Goal: Information Seeking & Learning: Check status

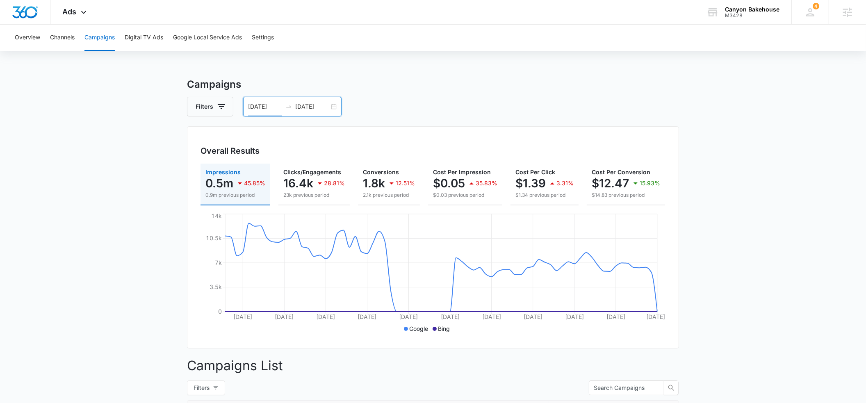
click at [270, 103] on input "[DATE]" at bounding box center [265, 106] width 34 height 9
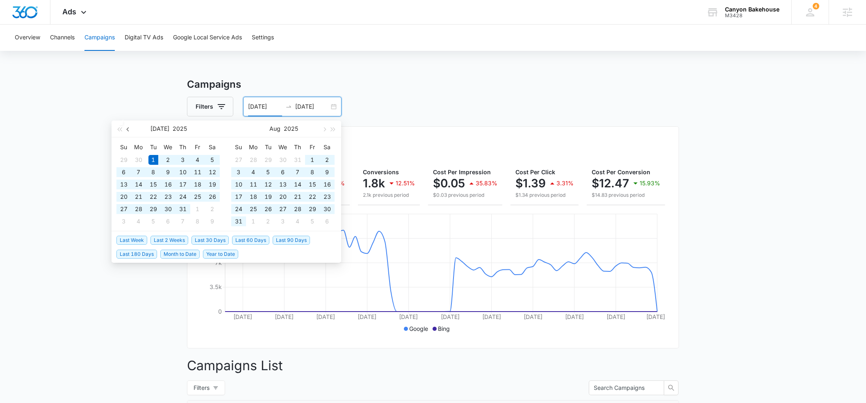
click at [130, 131] on button "button" at bounding box center [128, 129] width 9 height 16
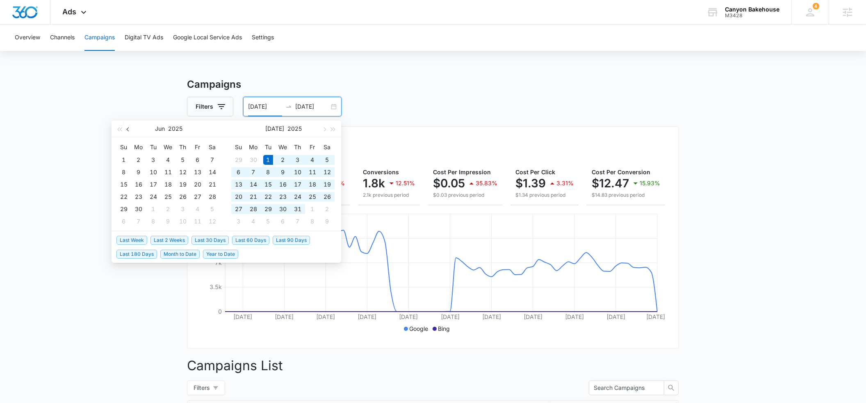
click at [130, 131] on button "button" at bounding box center [128, 129] width 9 height 16
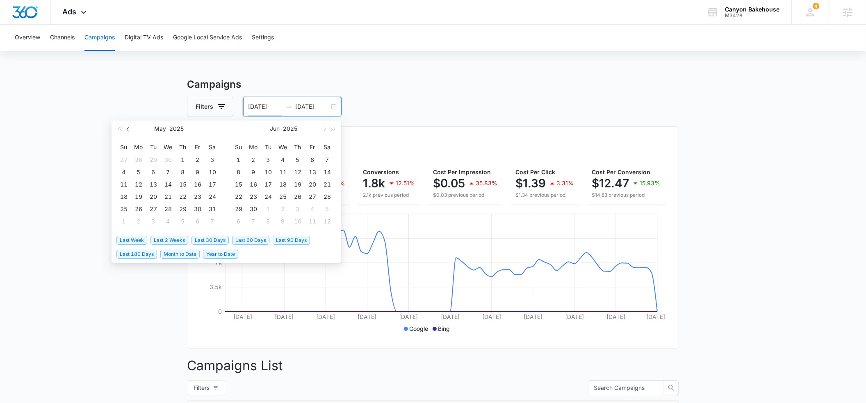
click at [130, 131] on button "button" at bounding box center [128, 129] width 9 height 16
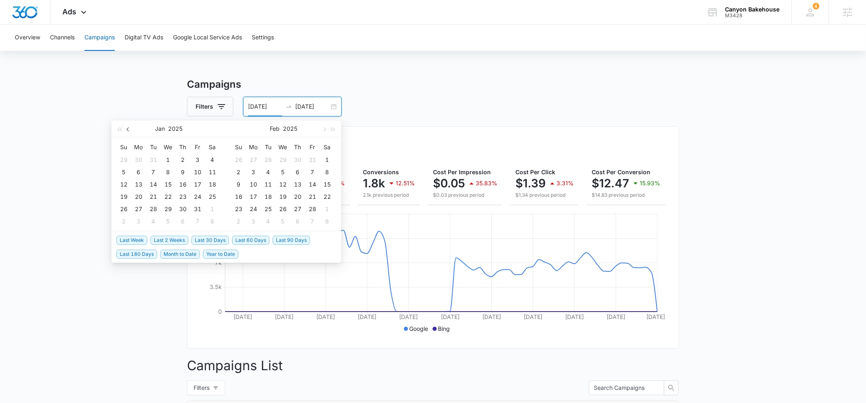
click at [130, 131] on button "button" at bounding box center [128, 129] width 9 height 16
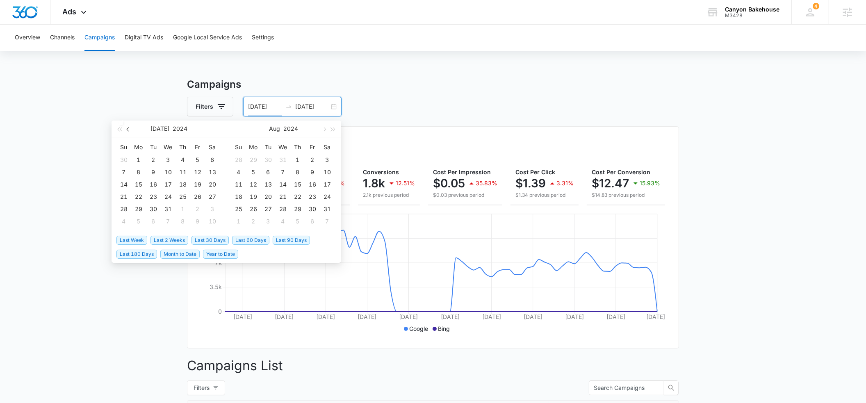
click at [130, 131] on button "button" at bounding box center [128, 129] width 9 height 16
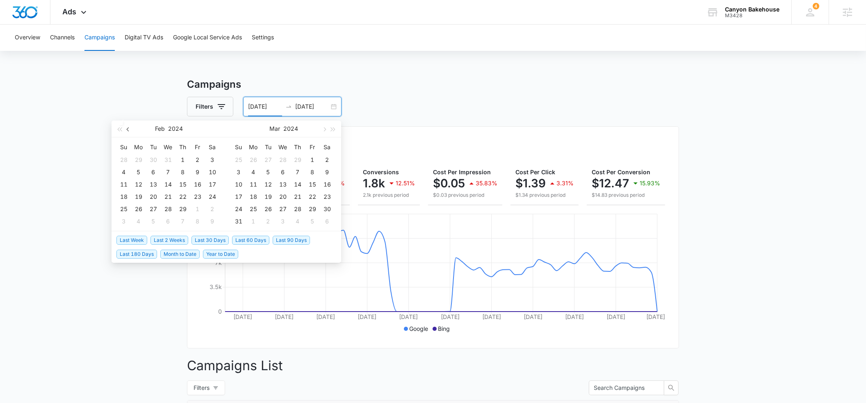
click at [130, 131] on button "button" at bounding box center [128, 129] width 9 height 16
type input "[DATE]"
click at [139, 160] on div "1" at bounding box center [139, 160] width 10 height 10
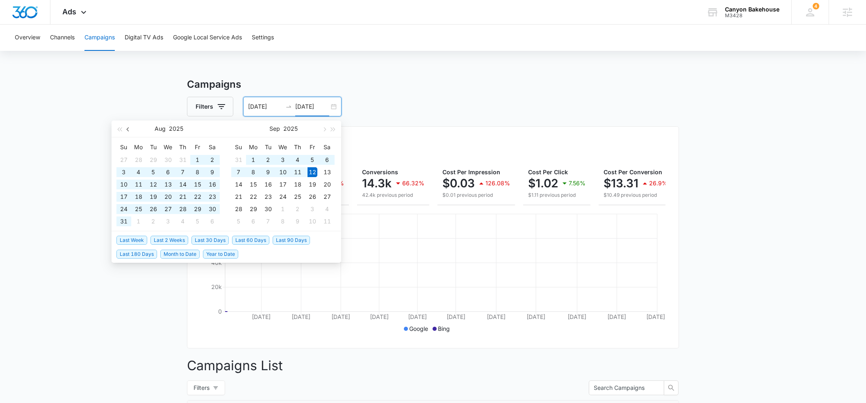
click at [127, 131] on button "button" at bounding box center [128, 129] width 9 height 16
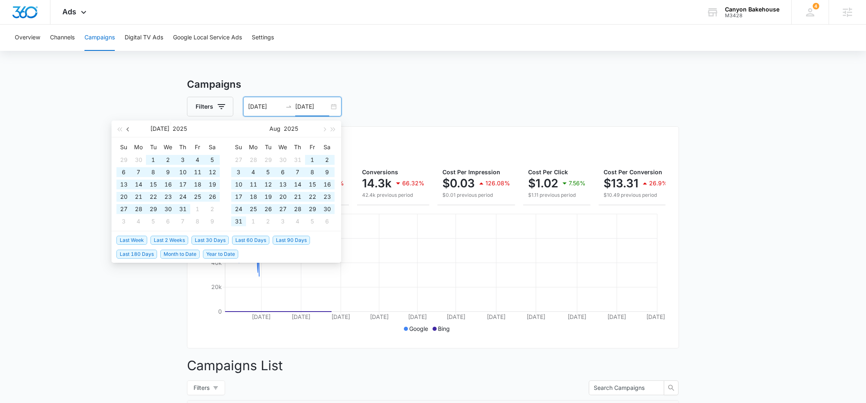
click at [127, 131] on button "button" at bounding box center [128, 129] width 9 height 16
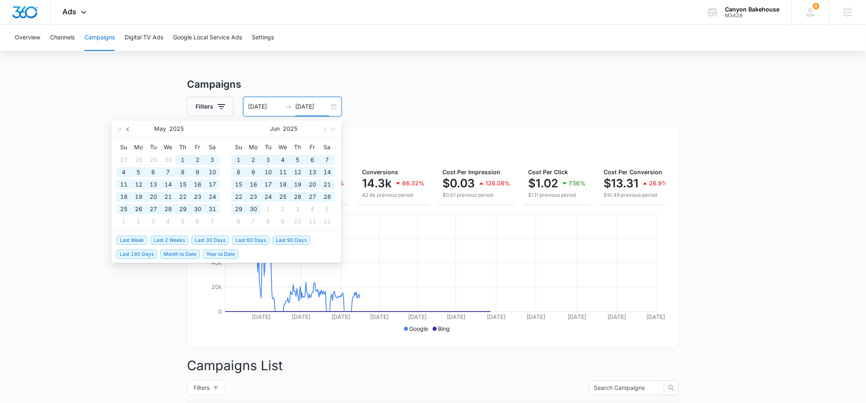
click at [127, 131] on button "button" at bounding box center [128, 129] width 9 height 16
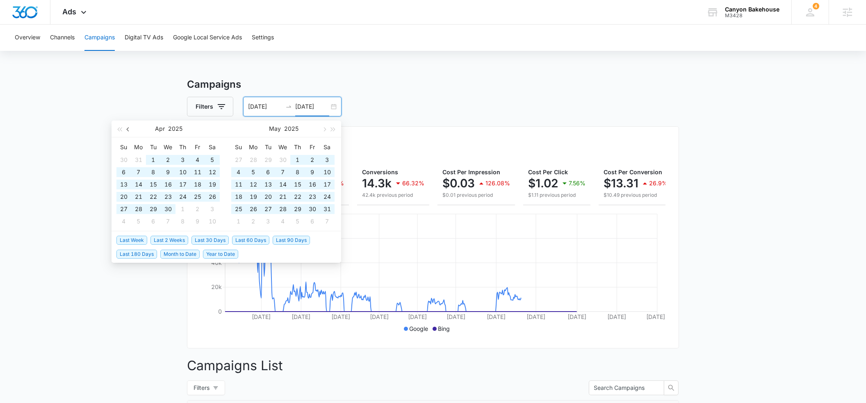
click at [127, 131] on button "button" at bounding box center [128, 129] width 9 height 16
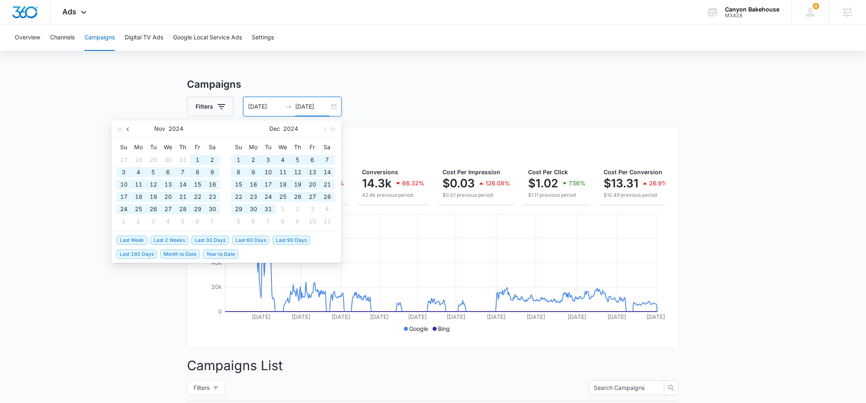
click at [127, 131] on button "button" at bounding box center [128, 129] width 9 height 16
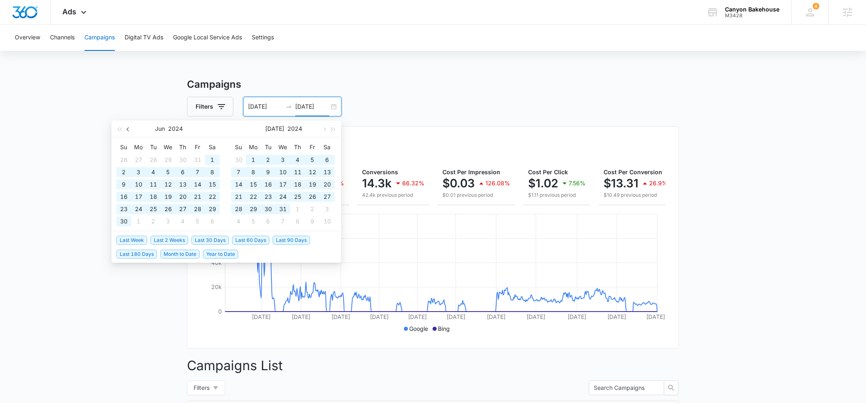
click at [127, 131] on button "button" at bounding box center [128, 129] width 9 height 16
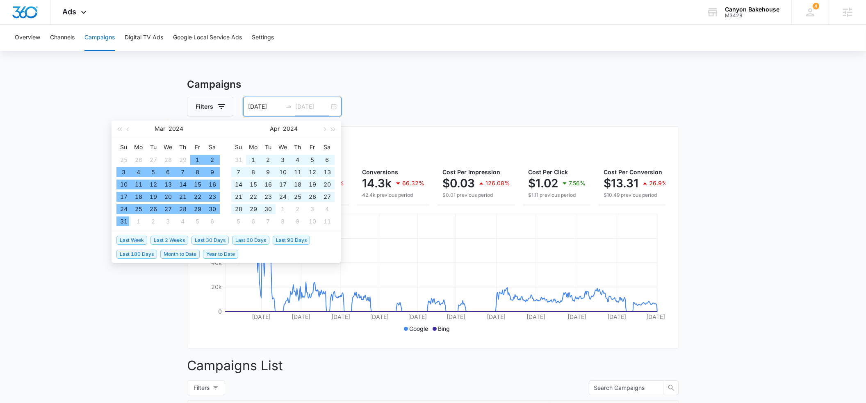
click at [130, 220] on td "31" at bounding box center [123, 221] width 15 height 12
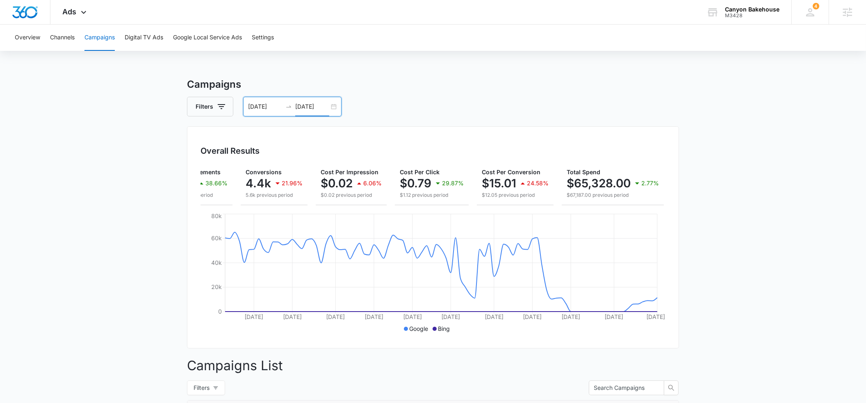
click at [314, 106] on input "[DATE]" at bounding box center [312, 106] width 34 height 9
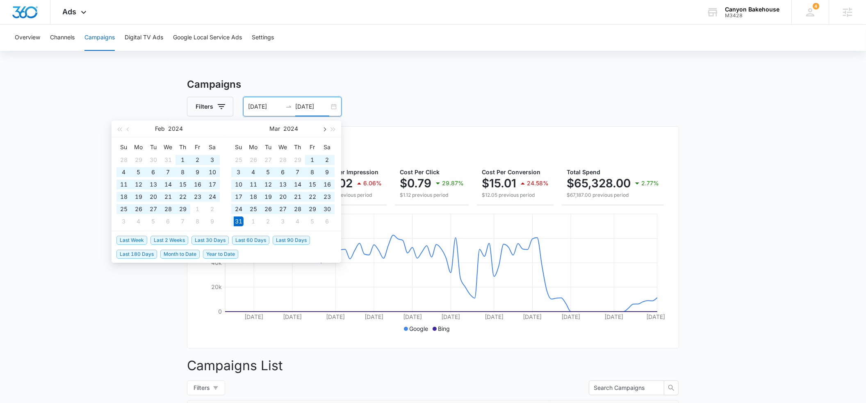
click at [325, 129] on span "button" at bounding box center [324, 129] width 4 height 4
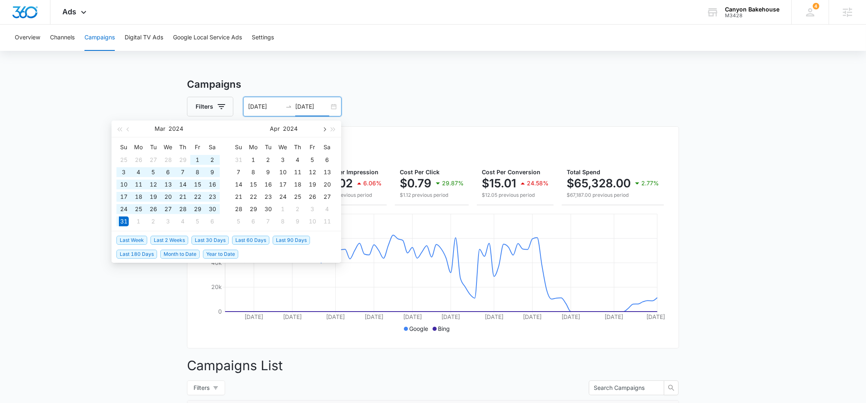
click at [325, 129] on span "button" at bounding box center [324, 129] width 4 height 4
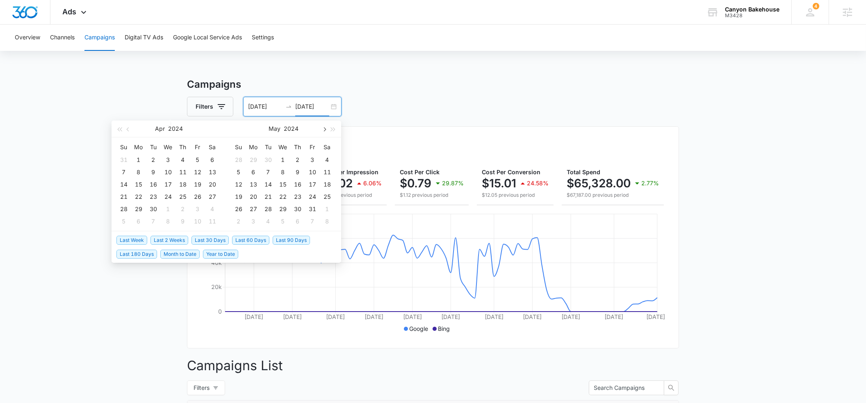
click at [325, 129] on span "button" at bounding box center [324, 129] width 4 height 4
type input "[DATE]"
click at [239, 221] on div "30" at bounding box center [239, 221] width 10 height 10
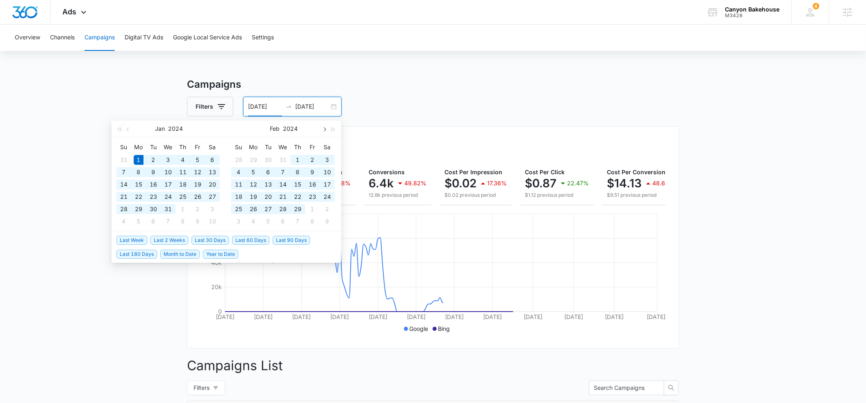
click at [324, 131] on button "button" at bounding box center [323, 129] width 9 height 16
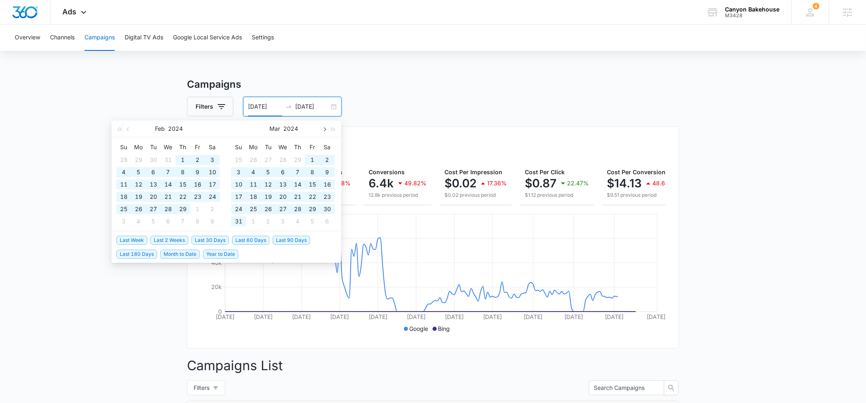
click at [324, 131] on button "button" at bounding box center [323, 129] width 9 height 16
type input "[DATE]"
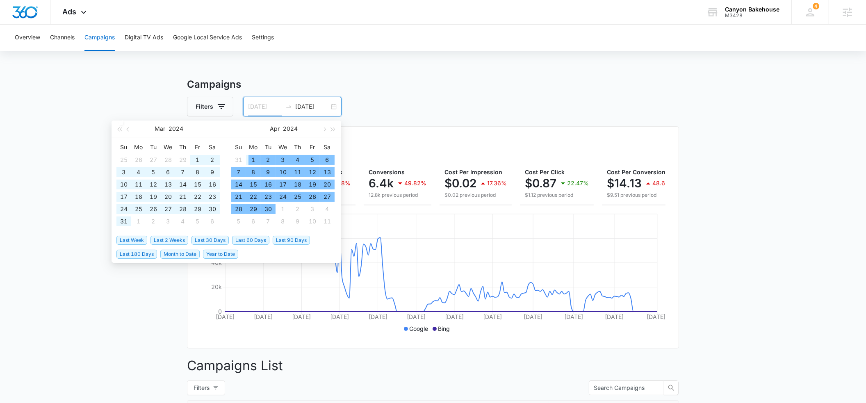
click at [252, 159] on div "1" at bounding box center [253, 160] width 10 height 10
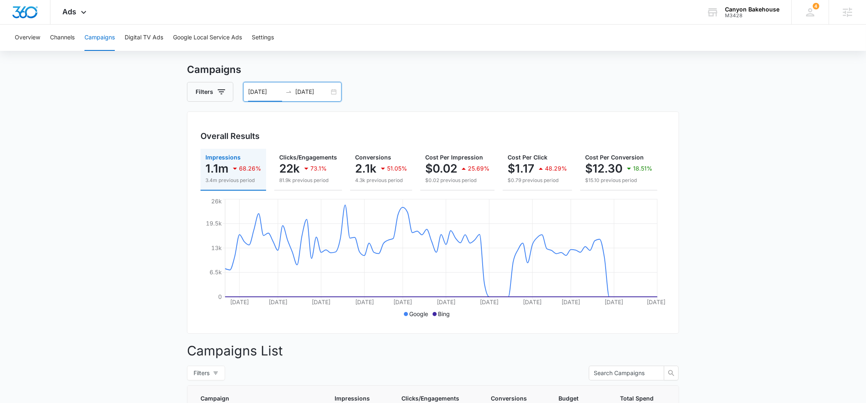
scroll to position [12, 0]
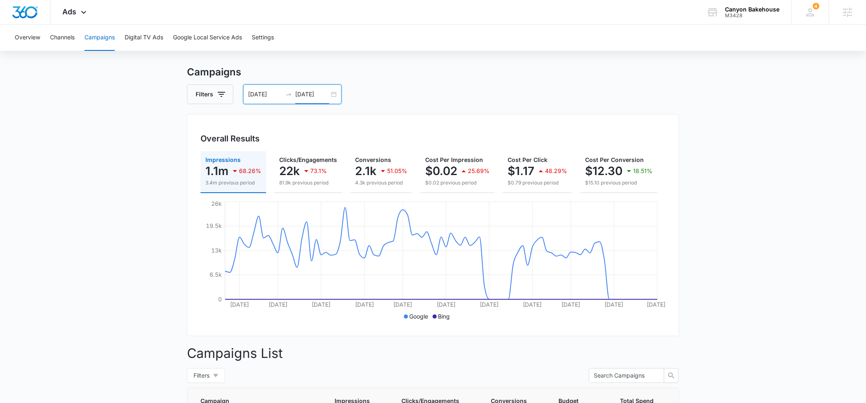
click at [323, 92] on input "[DATE]" at bounding box center [312, 94] width 34 height 9
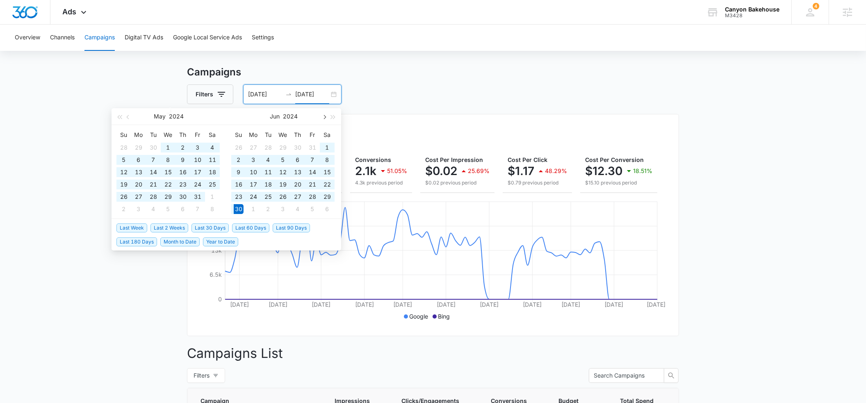
click at [323, 116] on span "button" at bounding box center [324, 117] width 4 height 4
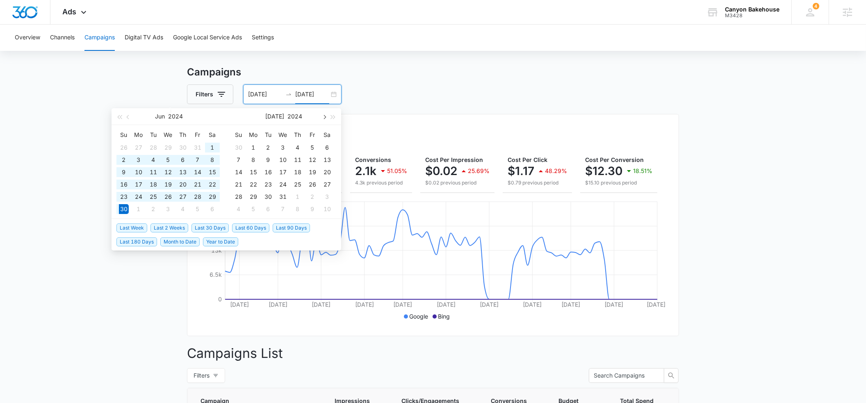
click at [323, 116] on span "button" at bounding box center [324, 117] width 4 height 4
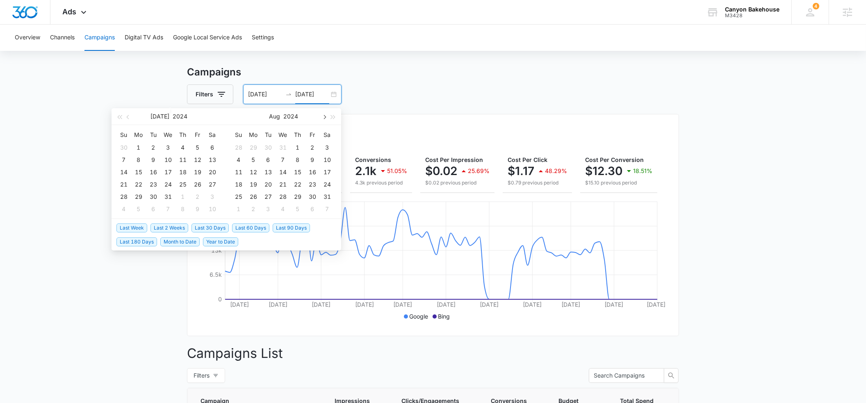
click at [323, 116] on span "button" at bounding box center [324, 117] width 4 height 4
type input "[DATE]"
click at [254, 196] on div "30" at bounding box center [253, 197] width 10 height 10
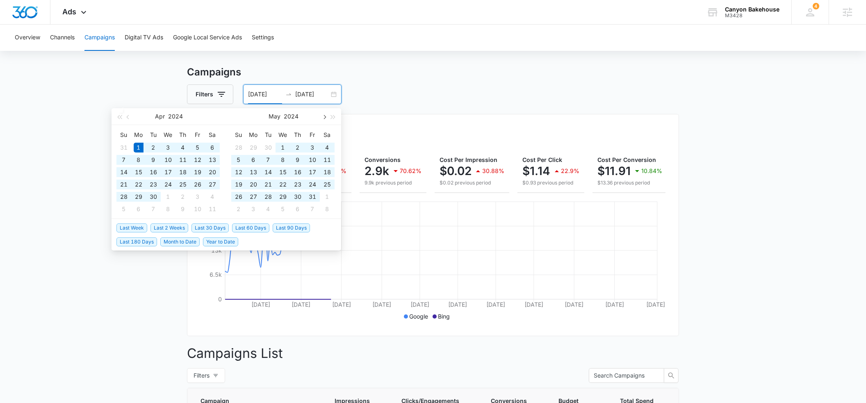
click at [324, 114] on button "button" at bounding box center [323, 116] width 9 height 16
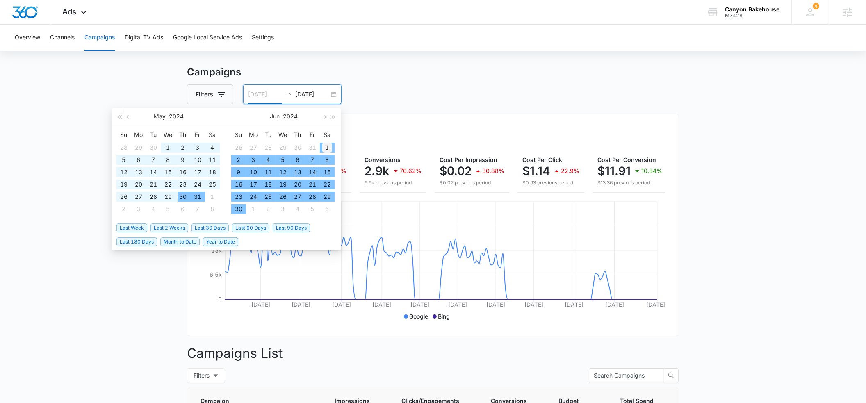
type input "[DATE]"
click at [324, 144] on div "1" at bounding box center [327, 148] width 10 height 10
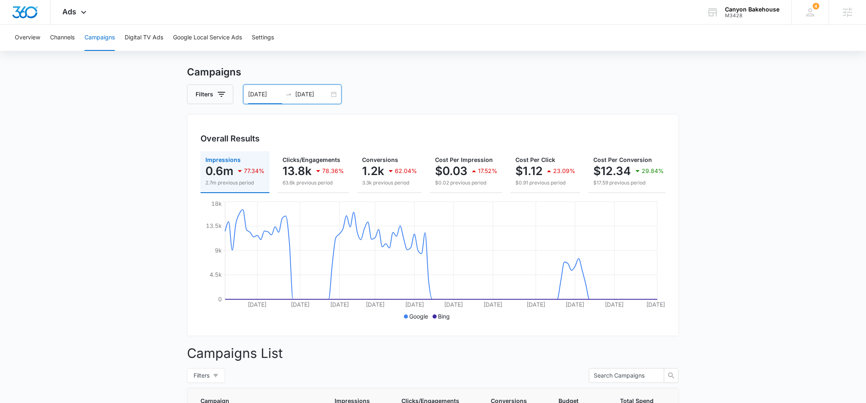
click at [321, 91] on input "[DATE]" at bounding box center [312, 94] width 34 height 9
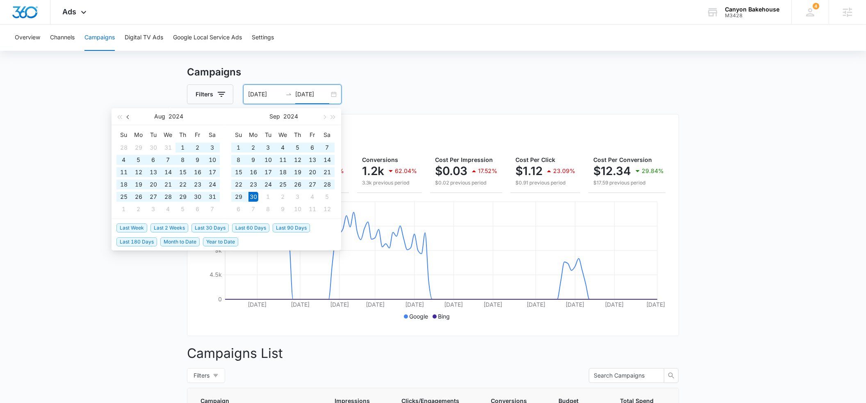
click at [127, 116] on span "button" at bounding box center [129, 117] width 4 height 4
type input "[DATE]"
click at [140, 146] on div "1" at bounding box center [139, 148] width 10 height 10
type input "[DATE]"
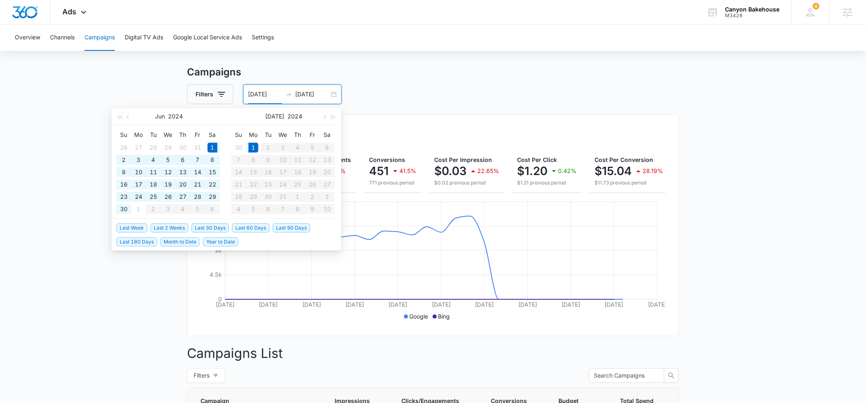
click at [316, 96] on input "[DATE]" at bounding box center [312, 94] width 34 height 9
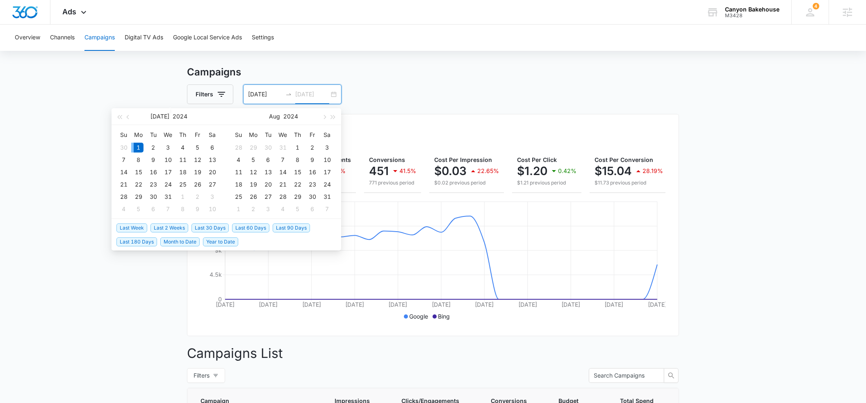
type input "[DATE]"
click at [139, 145] on div "1" at bounding box center [139, 148] width 10 height 10
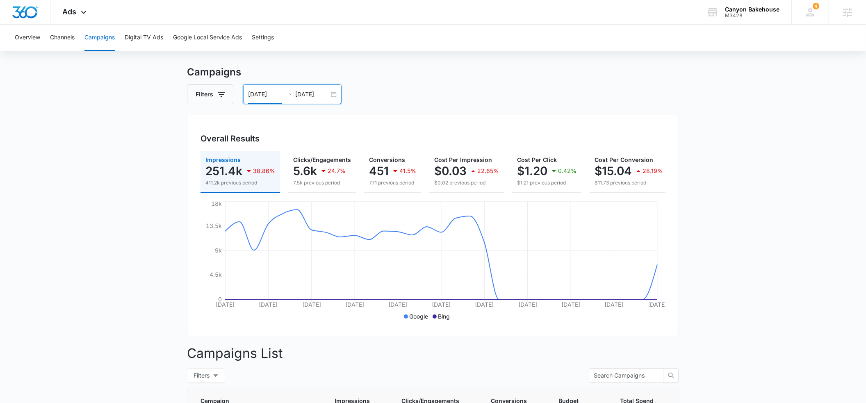
click at [263, 90] on input "[DATE]" at bounding box center [265, 94] width 34 height 9
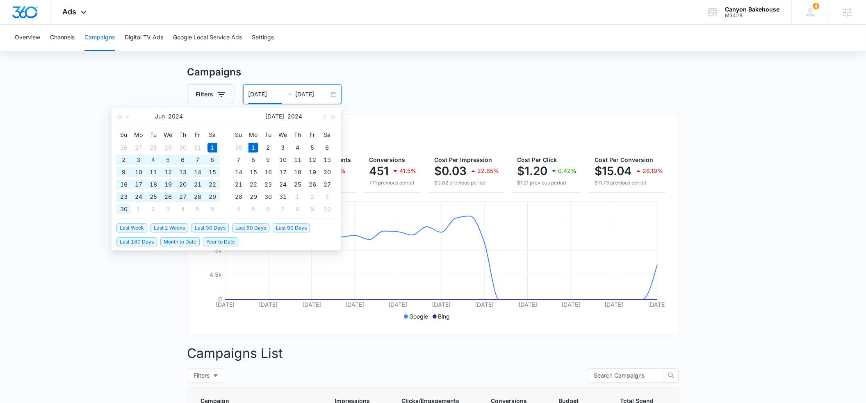
type input "[DATE]"
click at [254, 144] on div "1" at bounding box center [253, 148] width 10 height 10
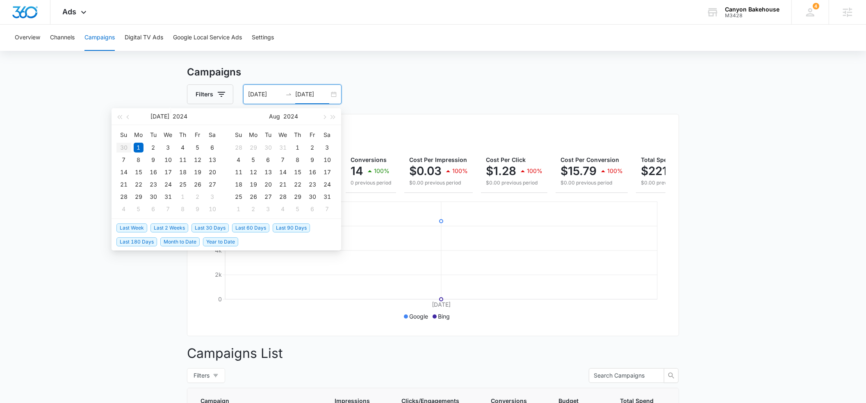
click at [312, 95] on input "[DATE]" at bounding box center [312, 94] width 34 height 9
click at [323, 115] on span "button" at bounding box center [324, 117] width 4 height 4
type input "[DATE]"
click at [252, 196] on div "30" at bounding box center [253, 197] width 10 height 10
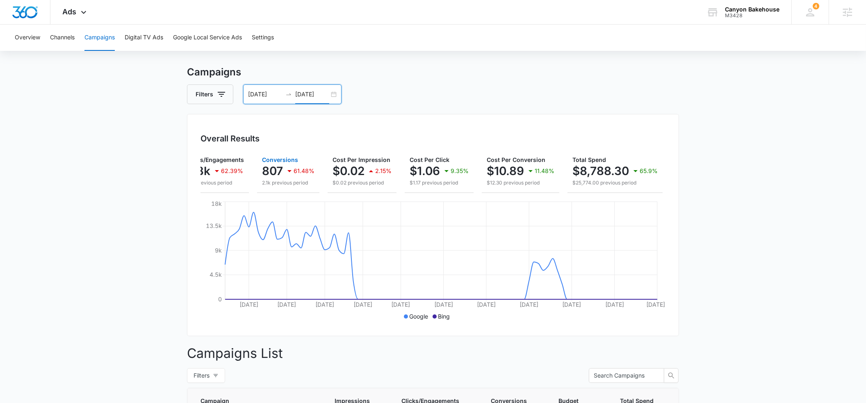
scroll to position [0, 0]
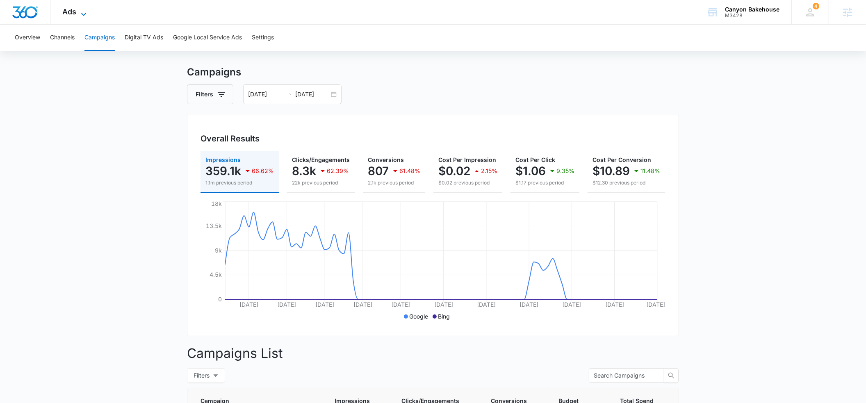
click at [82, 12] on icon at bounding box center [84, 14] width 10 height 10
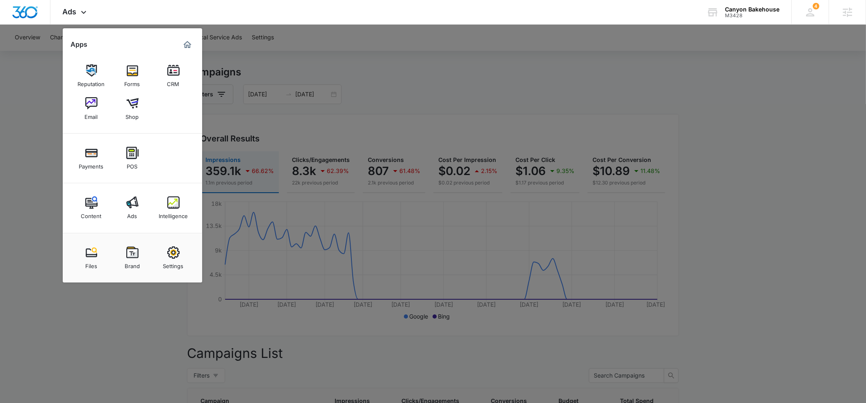
click at [170, 205] on img at bounding box center [173, 202] width 12 height 12
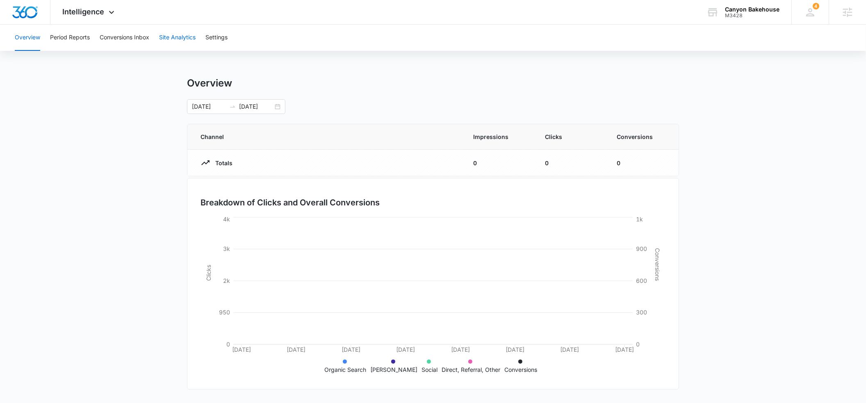
click at [165, 36] on button "Site Analytics" at bounding box center [177, 38] width 36 height 26
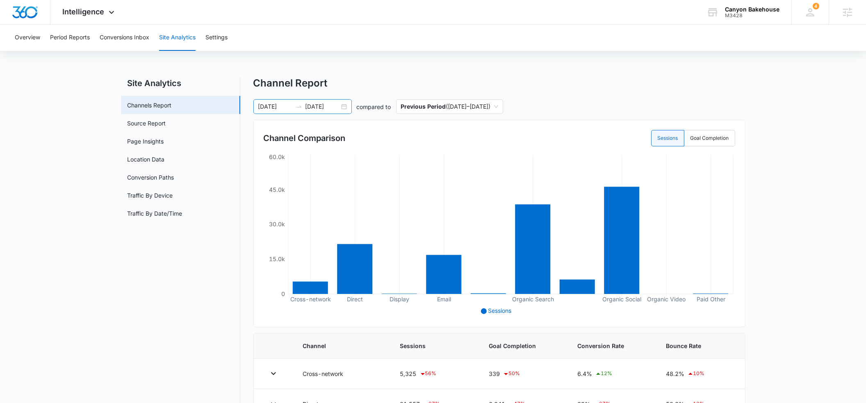
click at [278, 105] on input "[DATE]" at bounding box center [275, 106] width 34 height 9
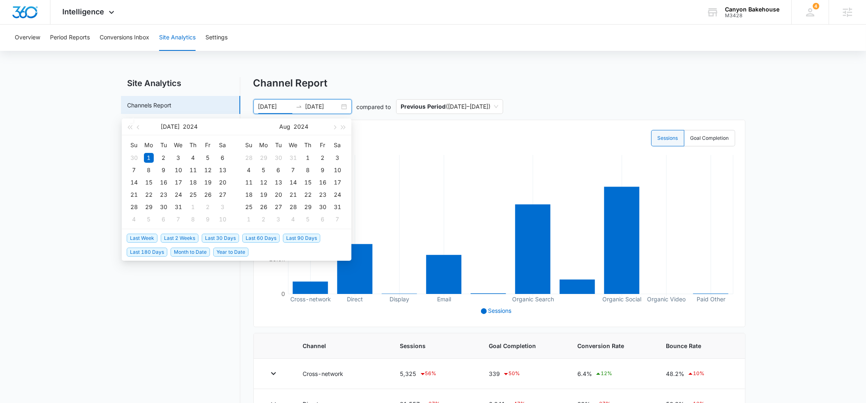
click at [225, 254] on span "Year to Date" at bounding box center [230, 252] width 35 height 9
type input "[DATE]"
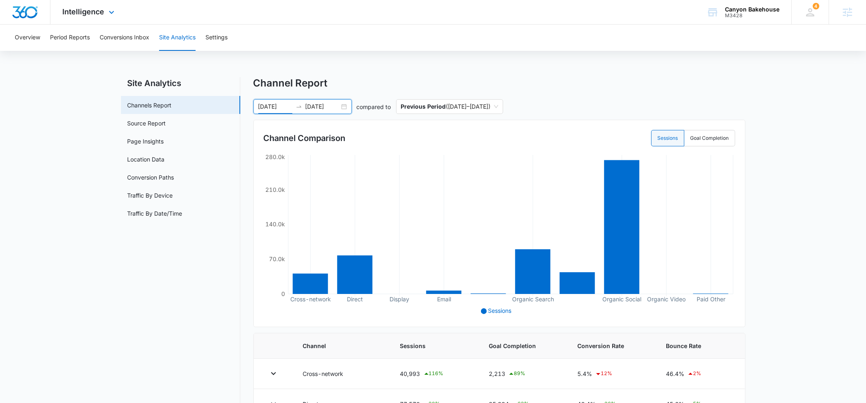
click at [109, 17] on div "Intelligence Apps Reputation Forms CRM Email Shop Payments POS Content Ads Inte…" at bounding box center [89, 12] width 78 height 24
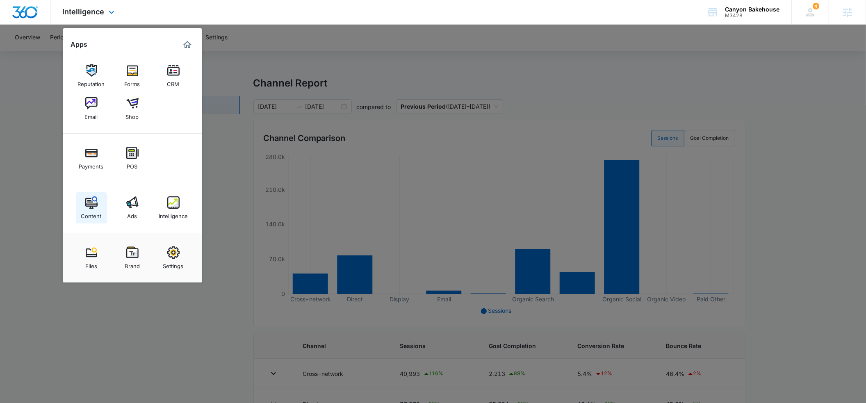
click at [92, 195] on link "Content" at bounding box center [91, 207] width 31 height 31
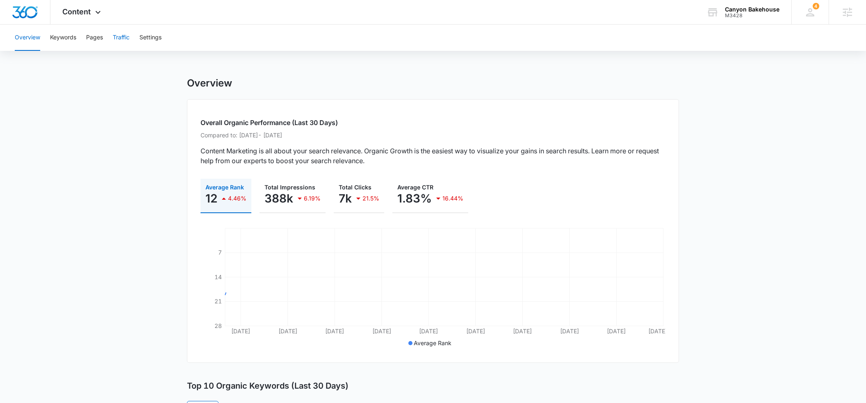
click at [118, 39] on button "Traffic" at bounding box center [121, 38] width 17 height 26
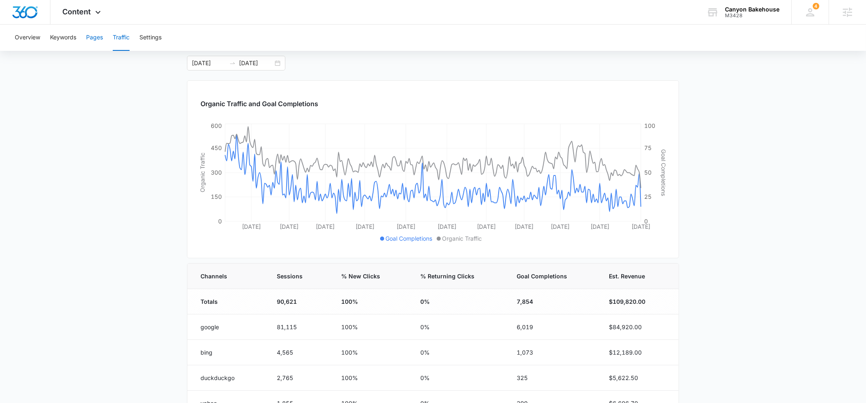
scroll to position [41, 0]
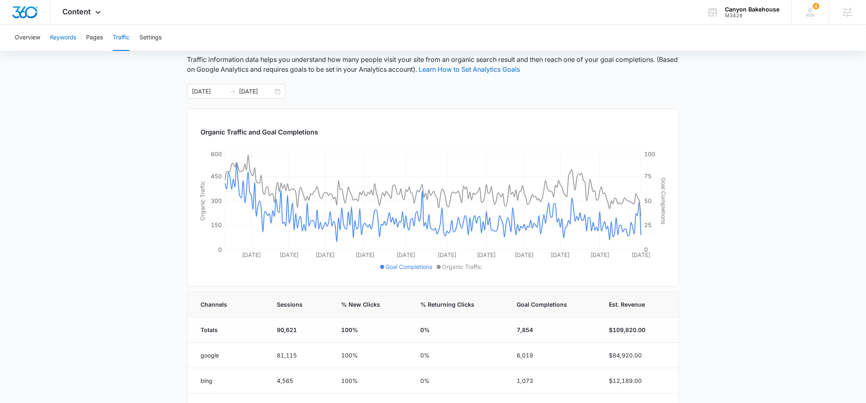
click at [69, 37] on button "Keywords" at bounding box center [63, 38] width 26 height 26
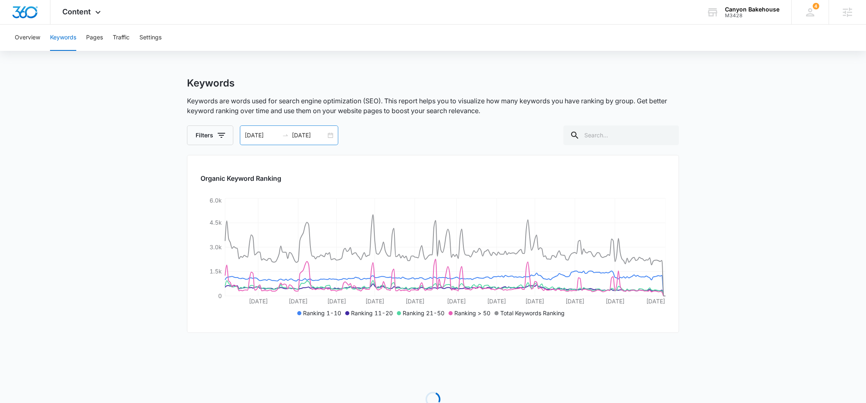
click at [255, 137] on input "[DATE]" at bounding box center [262, 135] width 34 height 9
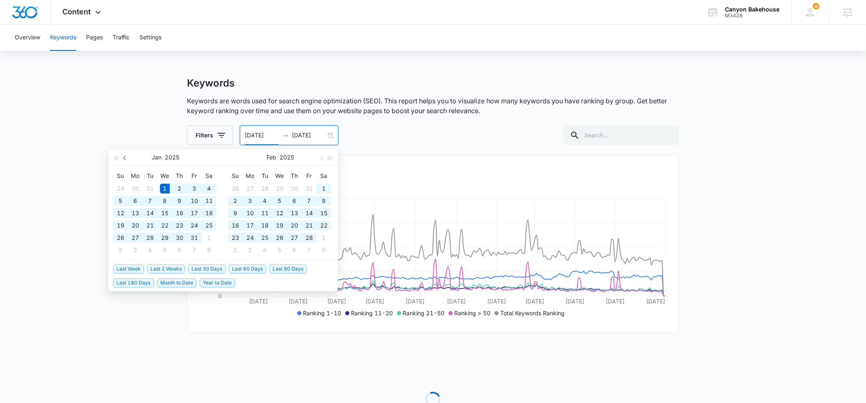
click at [127, 158] on button "button" at bounding box center [125, 157] width 9 height 16
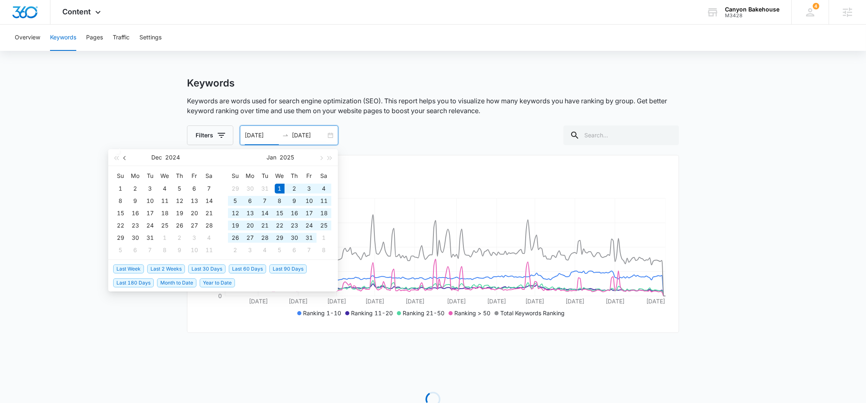
click at [127, 158] on button "button" at bounding box center [125, 157] width 9 height 16
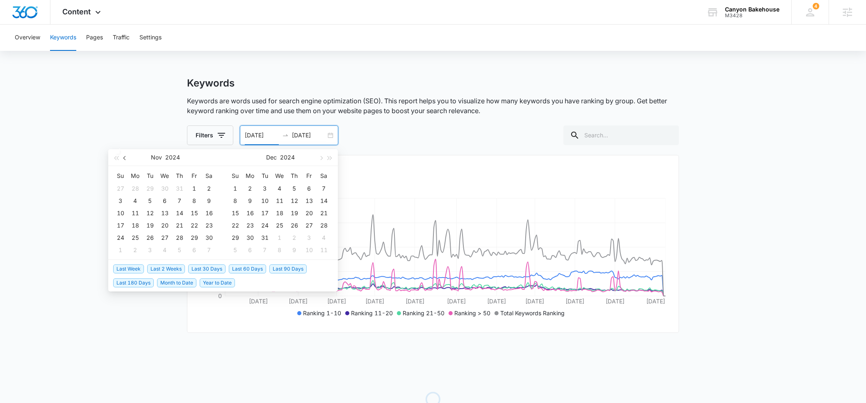
click at [127, 158] on button "button" at bounding box center [125, 157] width 9 height 16
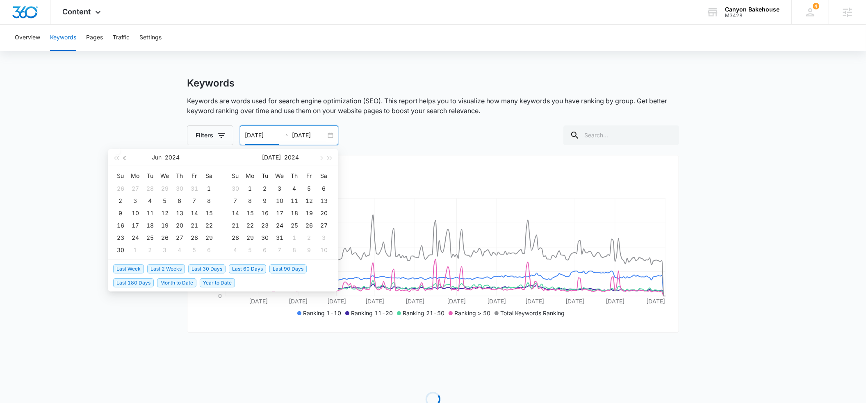
click at [127, 158] on button "button" at bounding box center [125, 157] width 9 height 16
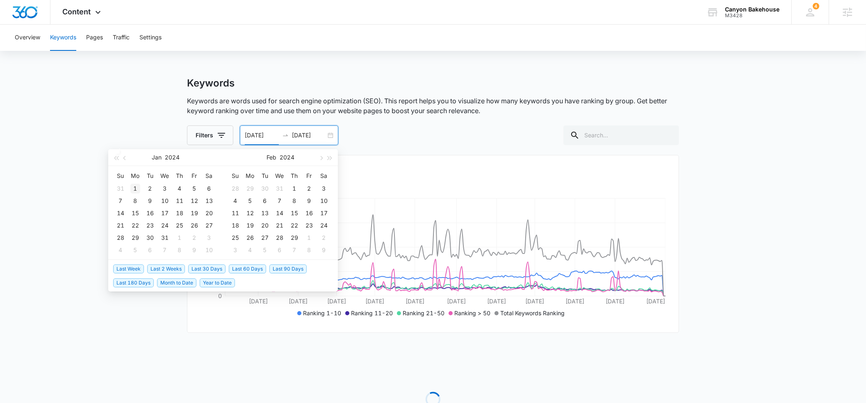
type input "[DATE]"
click at [137, 187] on div "1" at bounding box center [135, 189] width 10 height 10
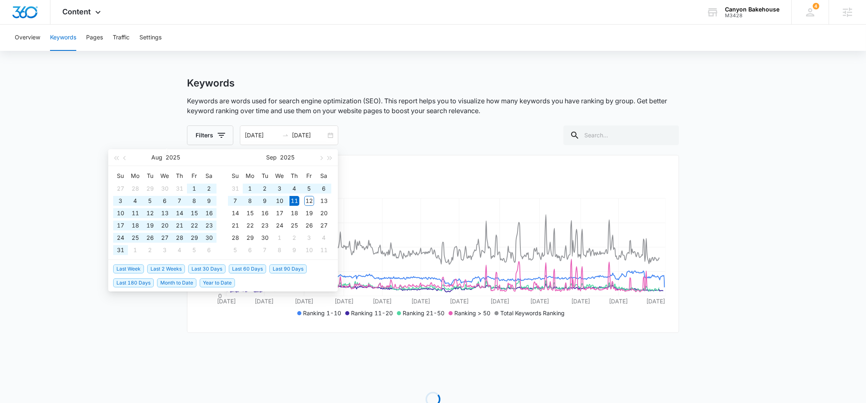
click at [96, 112] on main "Keywords Keywords are words used for search engine optimization (SEO). This rep…" at bounding box center [433, 274] width 866 height 394
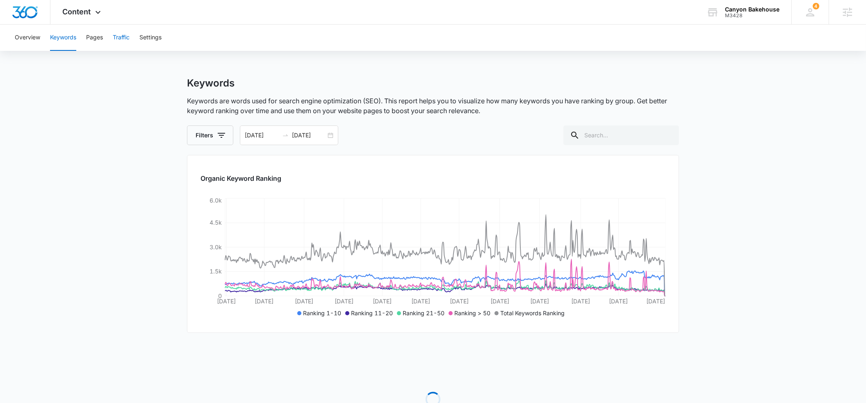
click at [122, 39] on button "Traffic" at bounding box center [121, 38] width 17 height 26
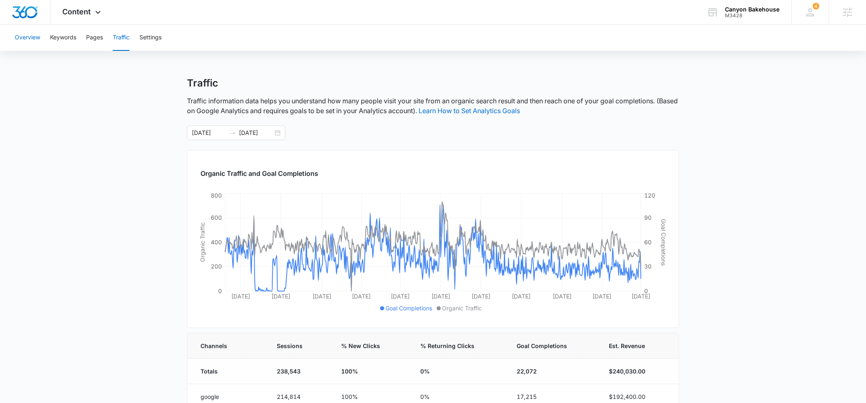
click at [37, 39] on button "Overview" at bounding box center [27, 38] width 25 height 26
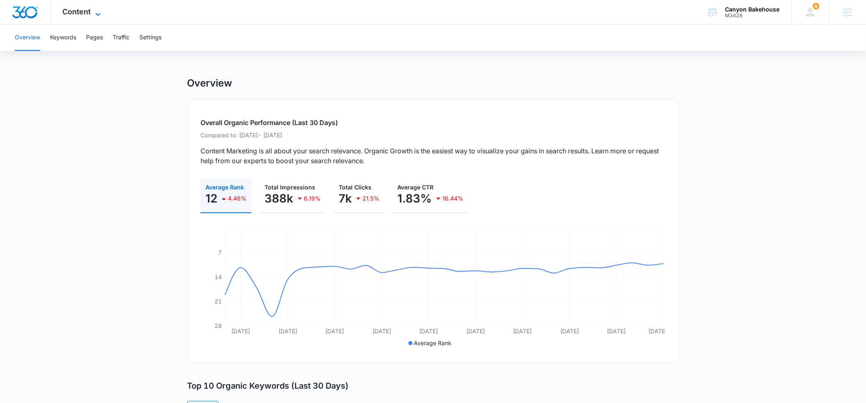
click at [98, 12] on icon at bounding box center [98, 14] width 10 height 10
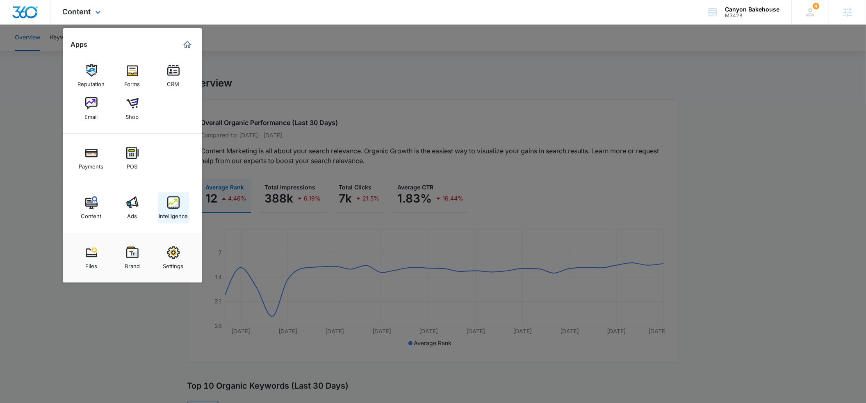
click at [166, 206] on link "Intelligence" at bounding box center [173, 207] width 31 height 31
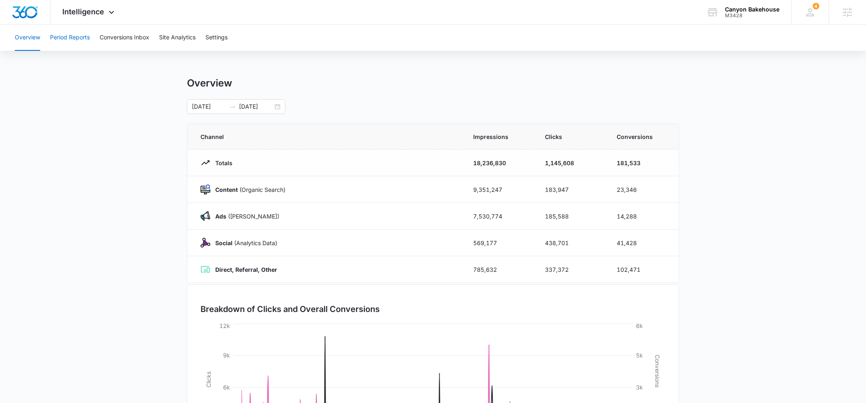
click at [79, 39] on button "Period Reports" at bounding box center [70, 38] width 40 height 26
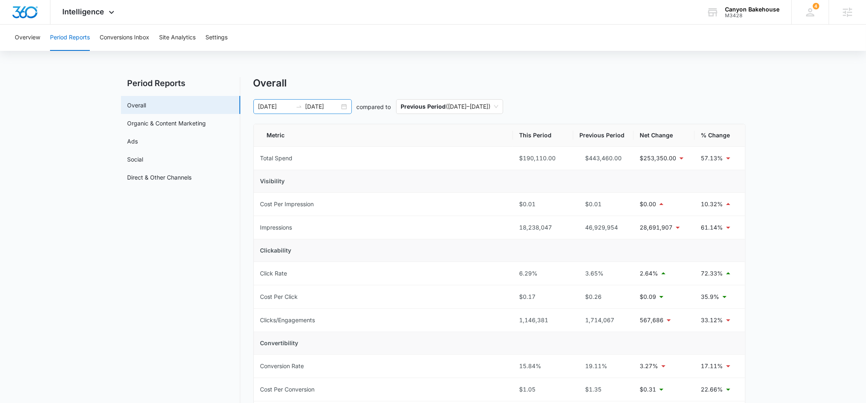
click at [281, 105] on input "[DATE]" at bounding box center [275, 106] width 34 height 9
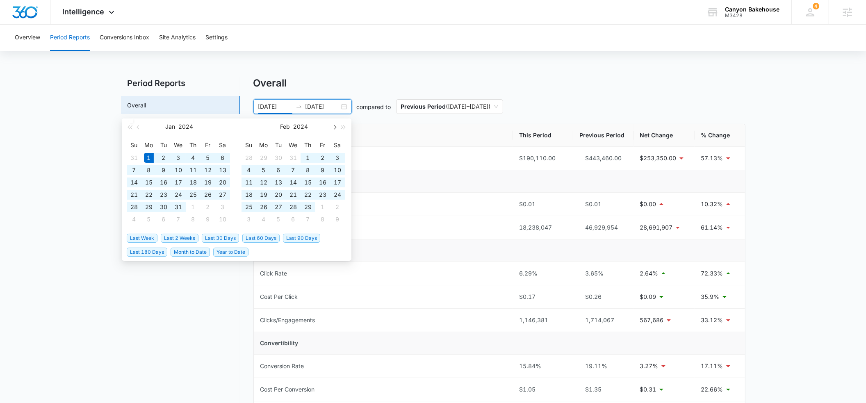
click at [335, 127] on span "button" at bounding box center [334, 127] width 4 height 4
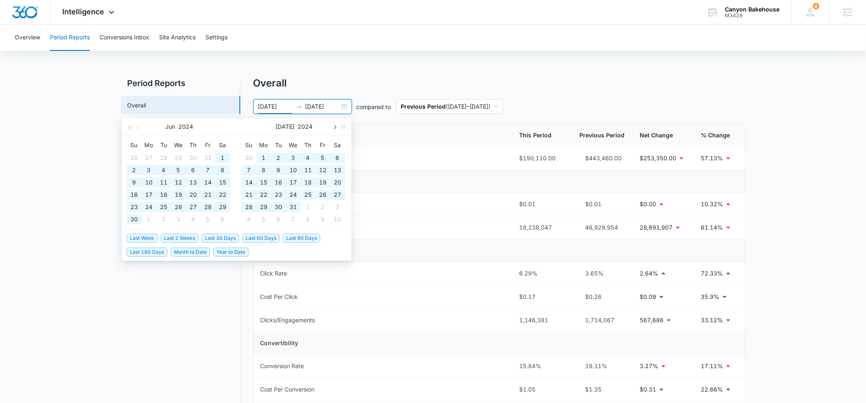
click at [335, 127] on span "button" at bounding box center [334, 127] width 4 height 4
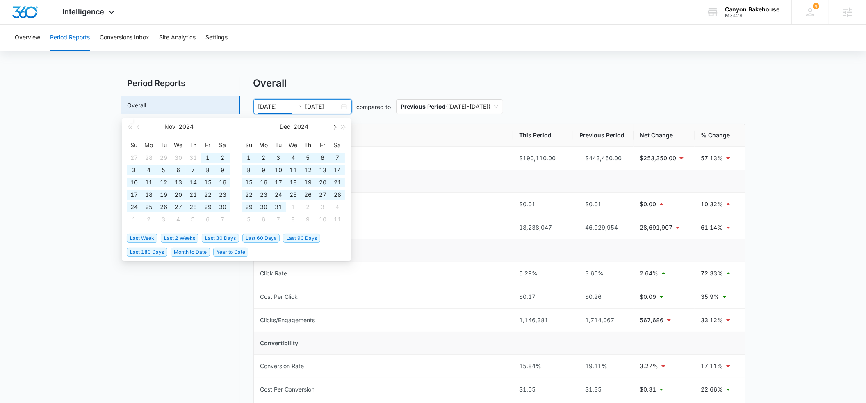
click at [335, 127] on span "button" at bounding box center [334, 127] width 4 height 4
type input "[DATE]"
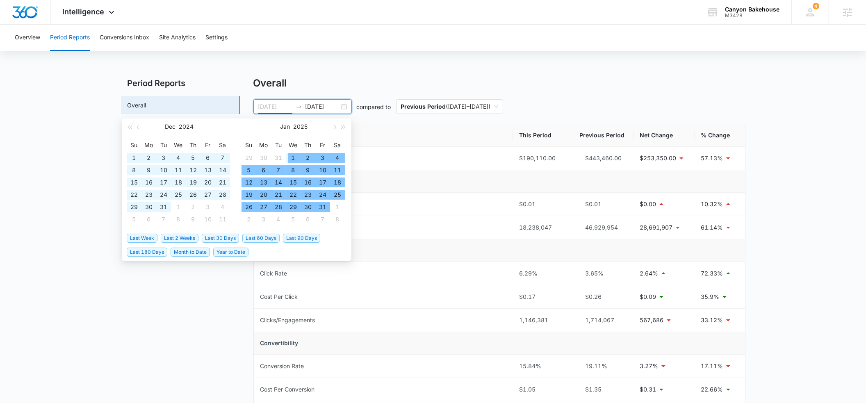
click at [294, 157] on div "1" at bounding box center [293, 158] width 10 height 10
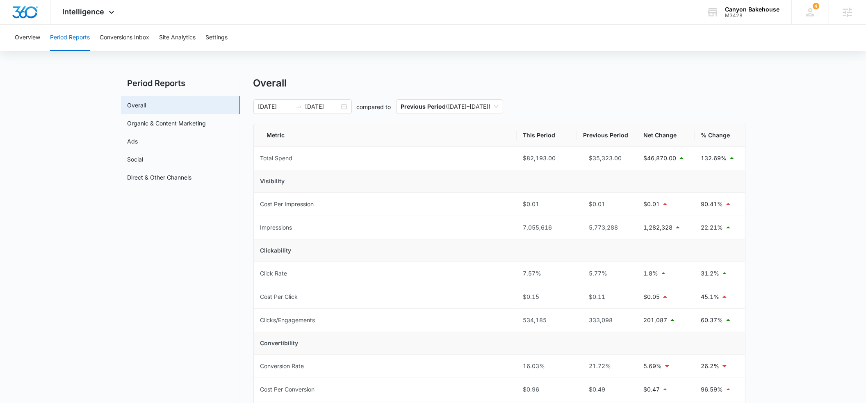
click at [329, 72] on div "Overview Period Reports Conversions Inbox Site Analytics Settings Period Report…" at bounding box center [433, 373] width 866 height 696
click at [137, 143] on link "Ads" at bounding box center [132, 141] width 11 height 9
